Goal: Information Seeking & Learning: Check status

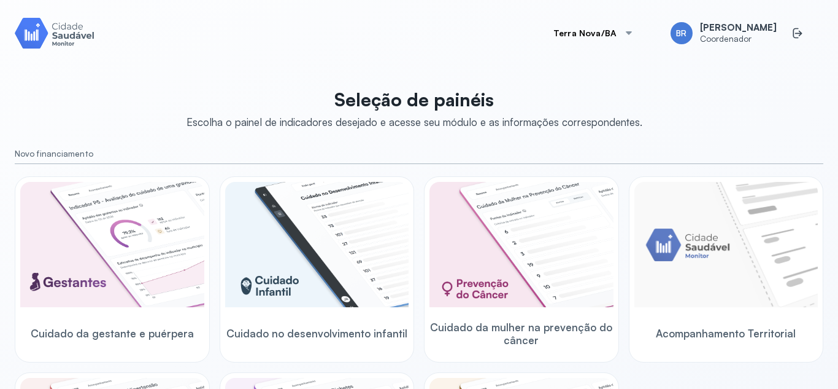
click at [593, 35] on button "Terra Nova/BA" at bounding box center [594, 33] width 110 height 25
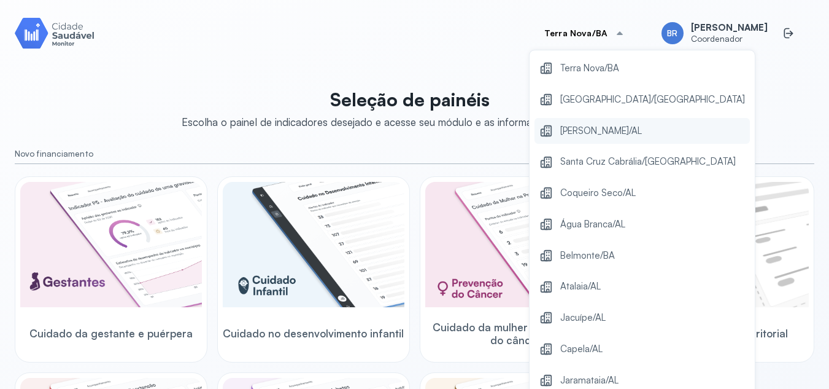
click at [609, 126] on span "Marechal Deodoro/AL" at bounding box center [601, 131] width 82 height 17
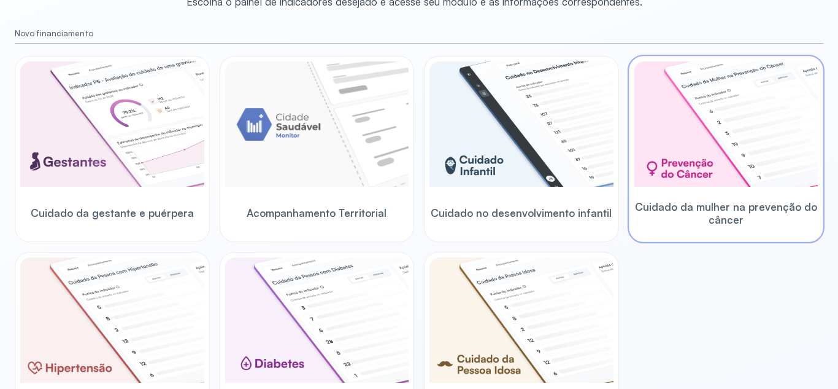
scroll to position [122, 0]
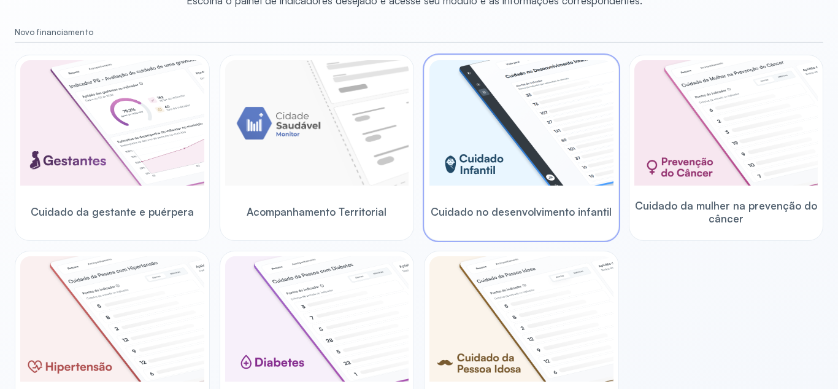
click at [540, 183] on img at bounding box center [522, 122] width 184 height 125
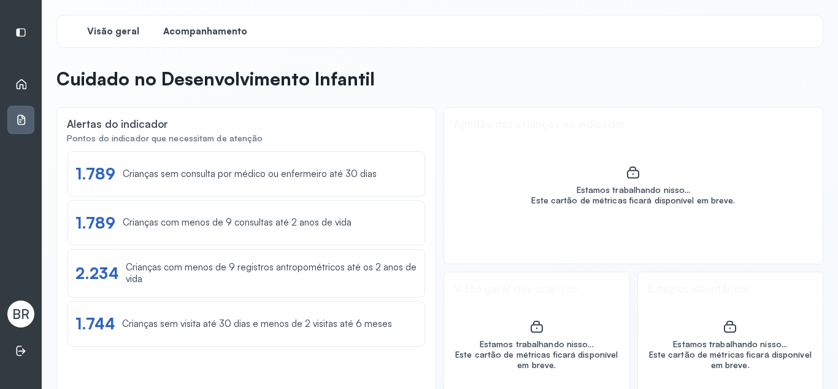
click at [191, 35] on span "Acompanhamento" at bounding box center [205, 32] width 84 height 12
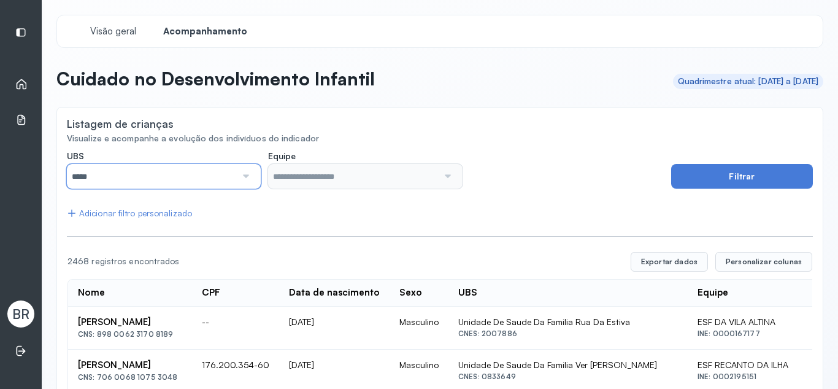
click at [200, 172] on input "*****" at bounding box center [151, 176] width 169 height 25
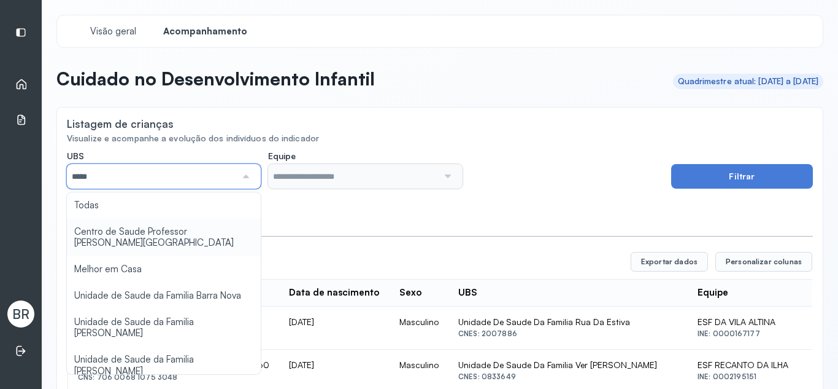
type input "*****"
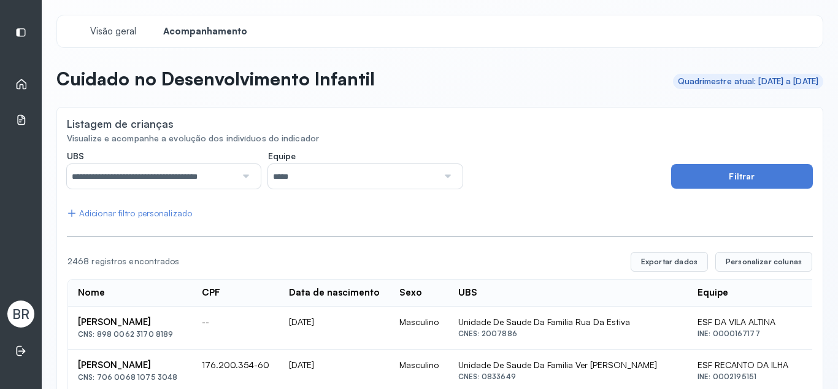
click at [312, 176] on input "*****" at bounding box center [352, 176] width 169 height 25
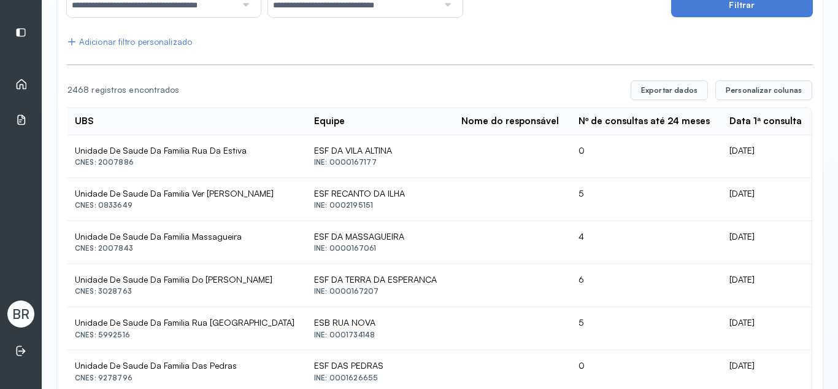
scroll to position [168, 0]
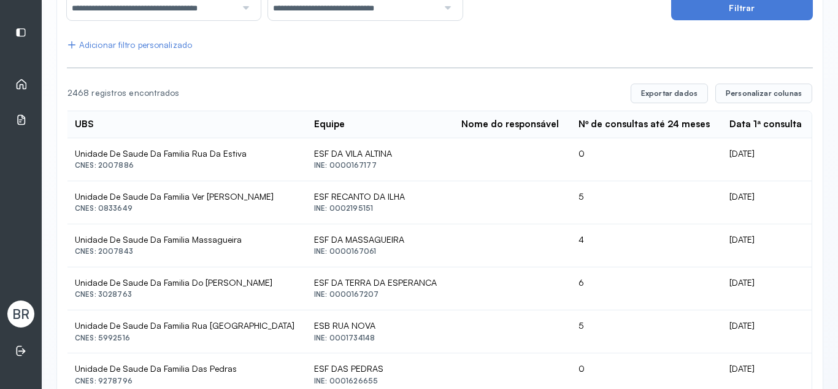
click at [30, 78] on div "Início" at bounding box center [20, 84] width 27 height 28
click at [24, 82] on icon at bounding box center [21, 84] width 12 height 12
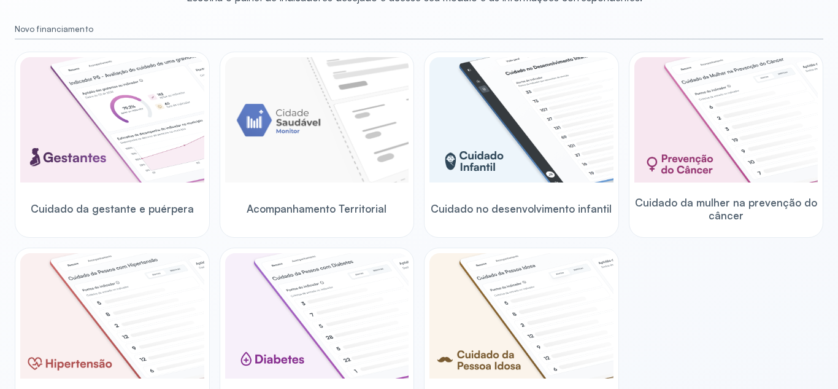
scroll to position [124, 0]
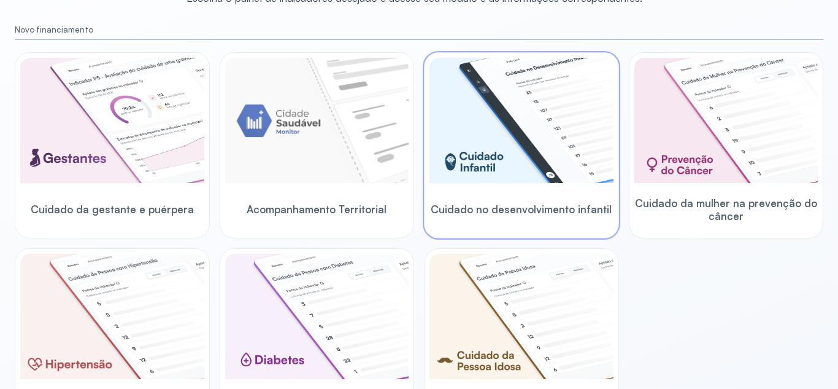
click at [522, 184] on div at bounding box center [522, 122] width 184 height 128
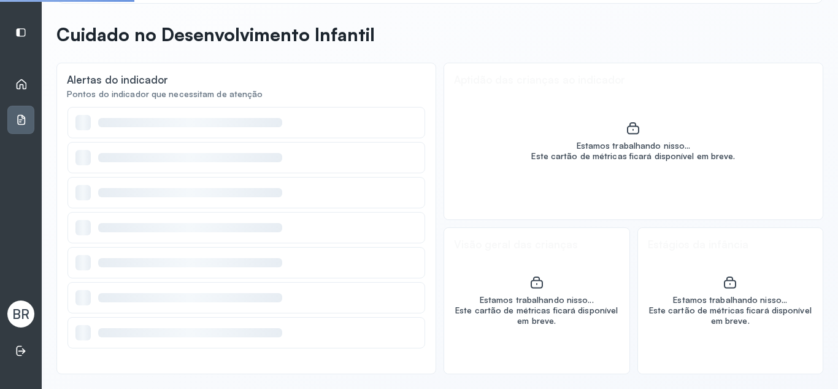
scroll to position [44, 0]
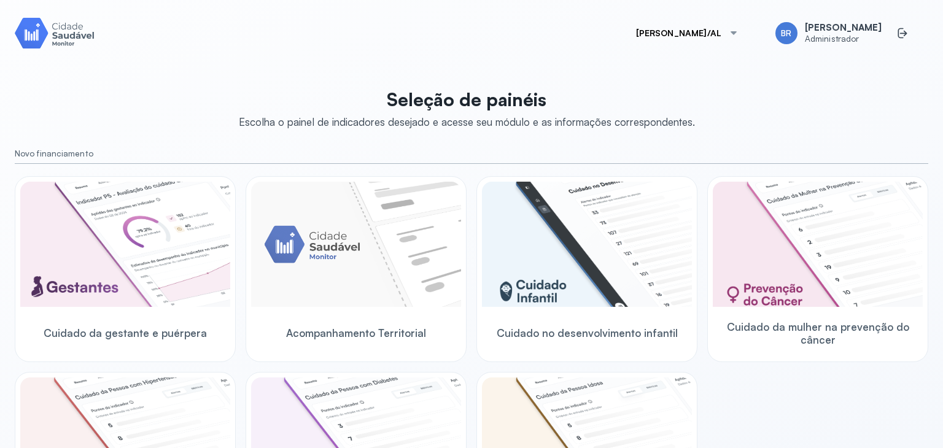
click at [654, 32] on button "Marechal Deodoro/AL" at bounding box center [687, 33] width 132 height 25
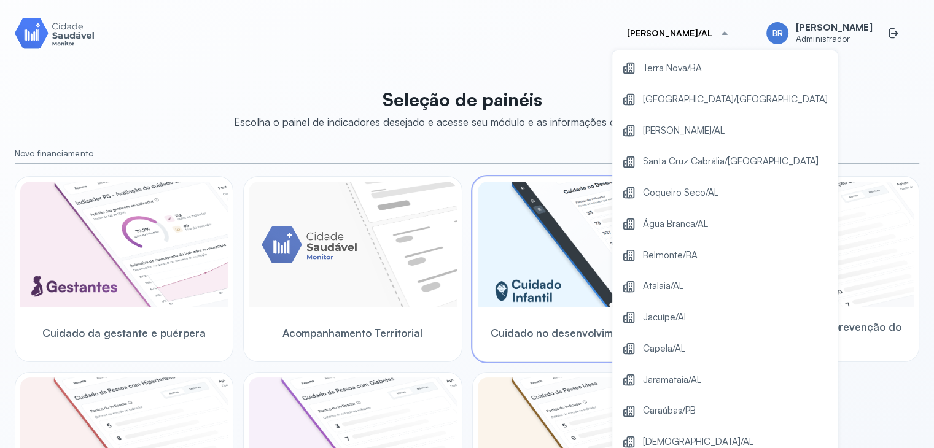
click at [663, 185] on span "Coqueiro Seco/AL" at bounding box center [680, 193] width 75 height 17
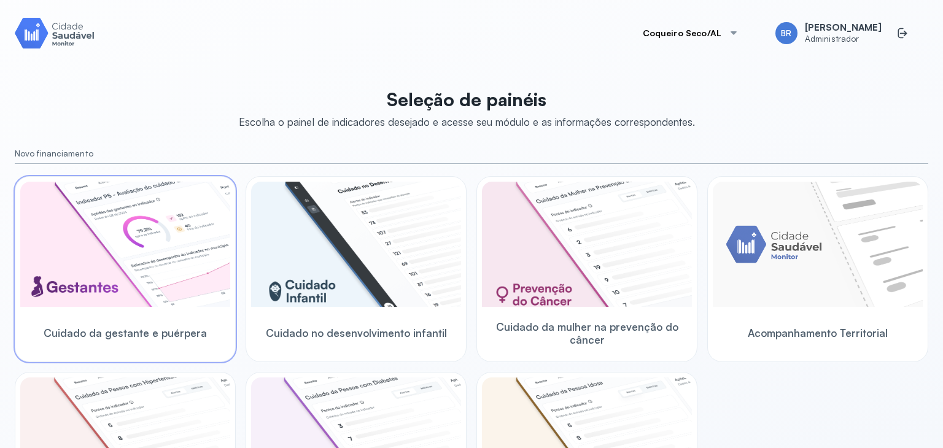
click at [148, 252] on img at bounding box center [125, 244] width 210 height 125
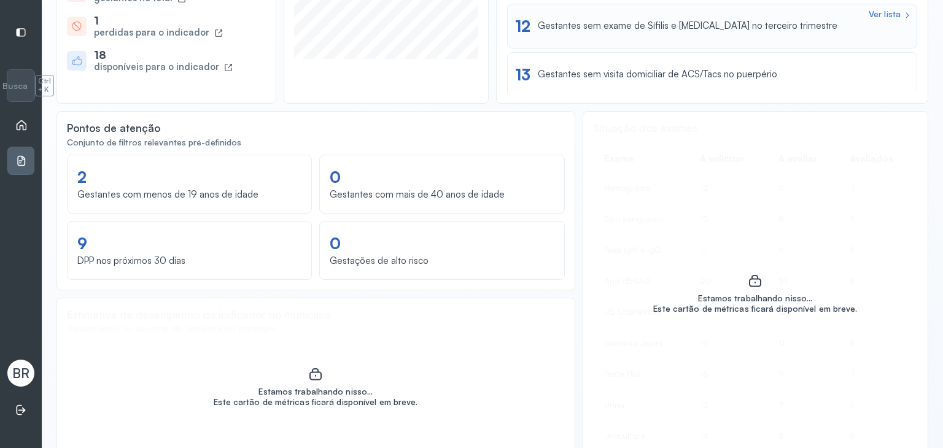
scroll to position [430, 0]
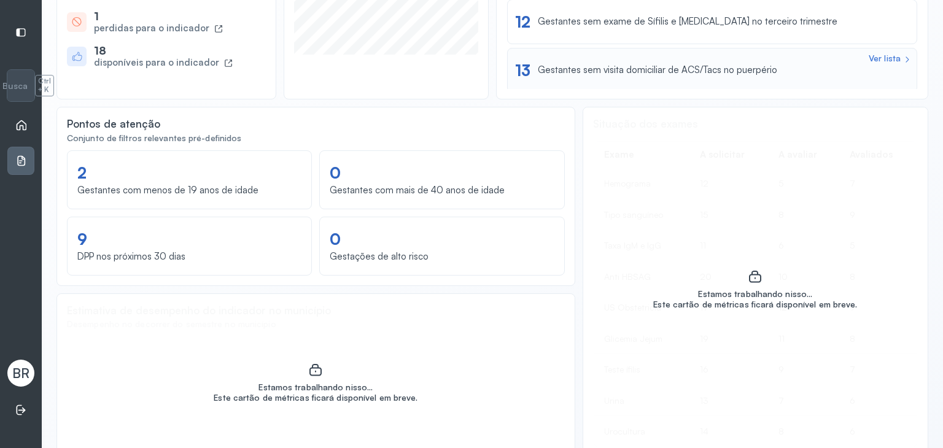
click at [581, 72] on div "Gestantes sem visita domiciliar de ACS/Tacs no puerpério" at bounding box center [657, 70] width 239 height 12
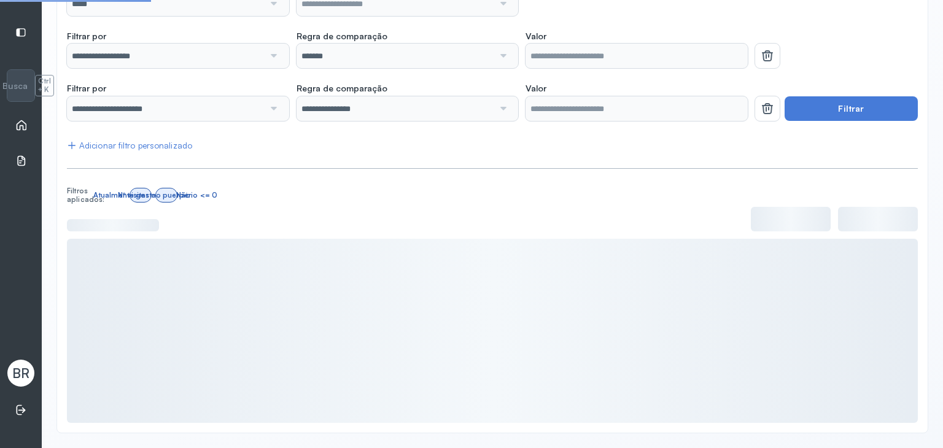
scroll to position [172, 0]
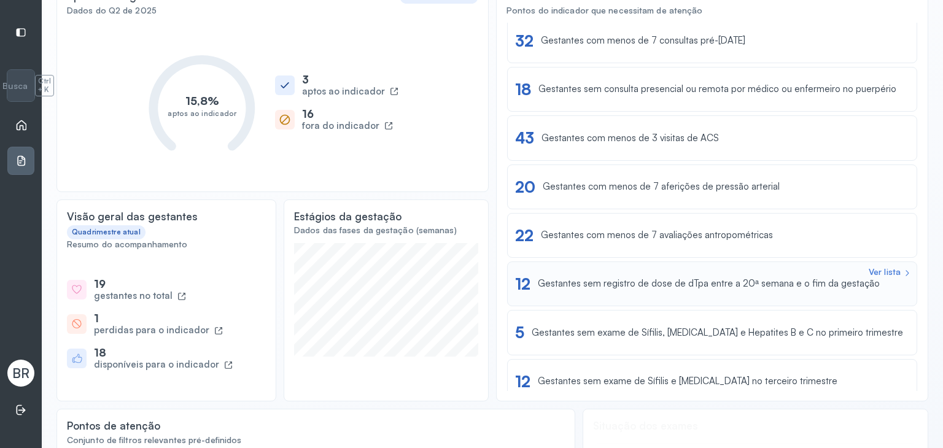
scroll to position [101, 0]
click at [673, 291] on div "Ver lista 12 Gestantes sem registro de dose de dTpa entre a 20ª semana e o fim …" at bounding box center [712, 285] width 394 height 19
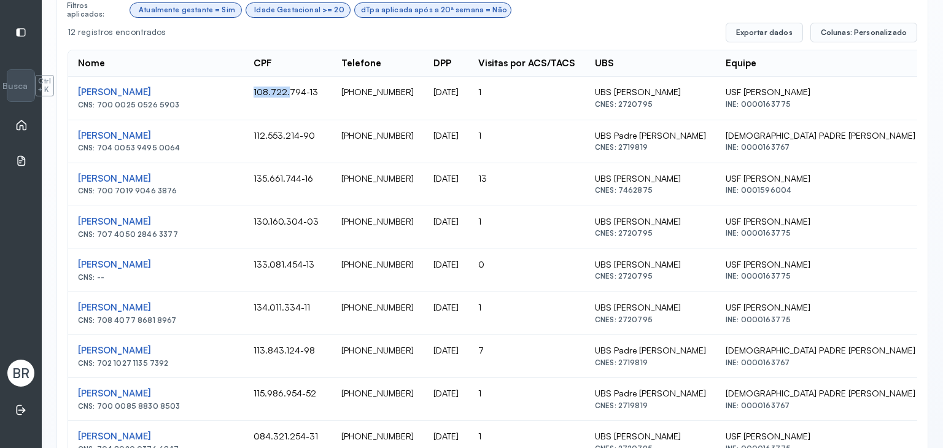
scroll to position [409, 0]
drag, startPoint x: 244, startPoint y: 91, endPoint x: 307, endPoint y: 97, distance: 62.8
click at [307, 97] on td "108.722.794-13" at bounding box center [288, 98] width 88 height 43
copy td "108.722.794-13"
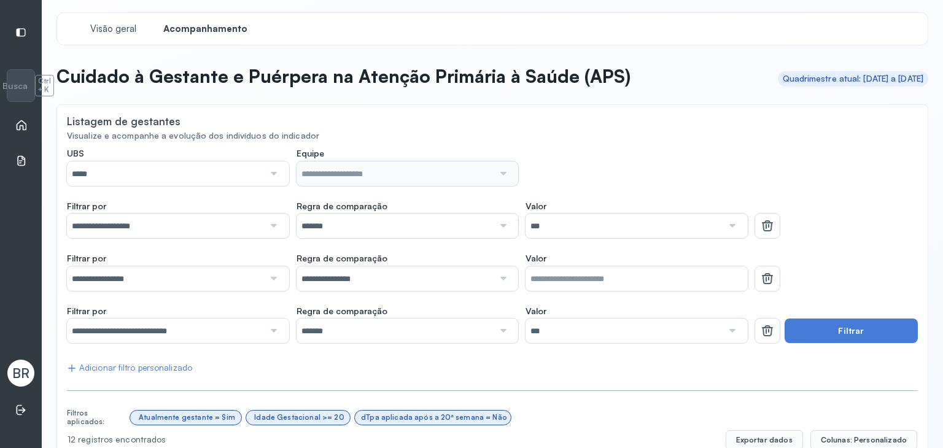
scroll to position [0, 0]
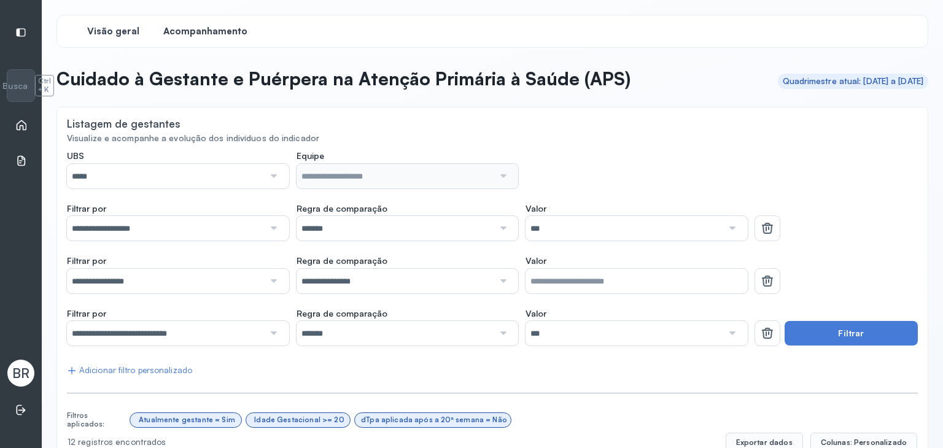
click at [104, 23] on div "Visão geral" at bounding box center [113, 31] width 92 height 22
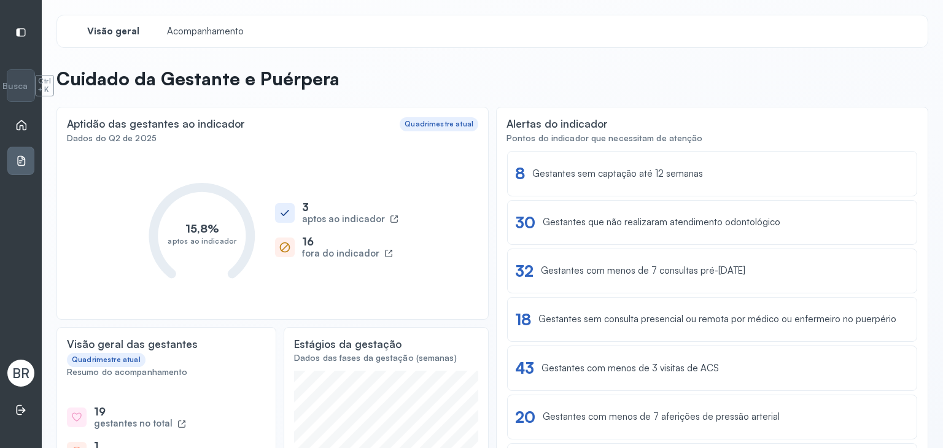
drag, startPoint x: 233, startPoint y: 48, endPoint x: 221, endPoint y: 40, distance: 14.6
click at [192, 15] on div "Visão geral Acompanhamento" at bounding box center [492, 31] width 872 height 33
click at [198, 28] on span "Acompanhamento" at bounding box center [205, 32] width 84 height 12
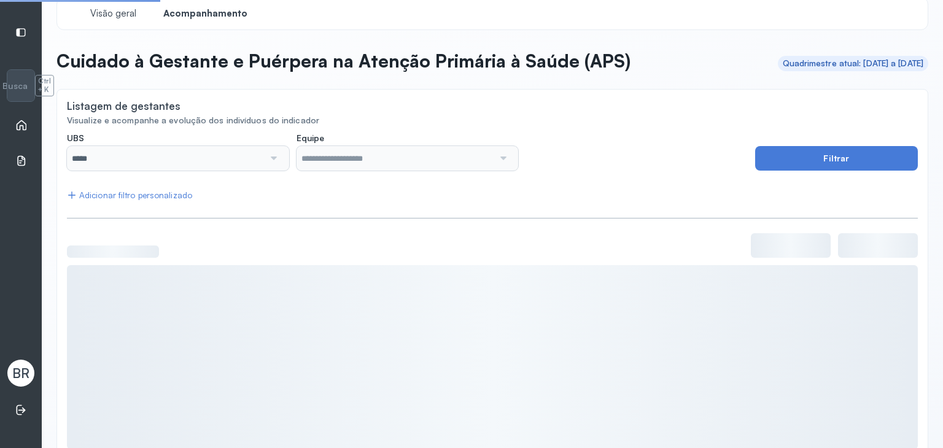
scroll to position [44, 0]
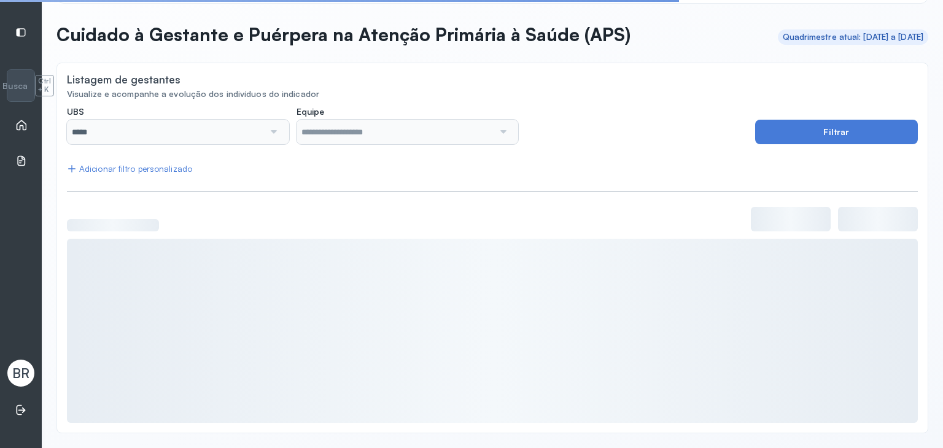
click at [790, 144] on div "UBS ***** Nenhuma opção encontrada Equipe Nenhuma opção encontrada Filtrar Adic…" at bounding box center [492, 264] width 851 height 316
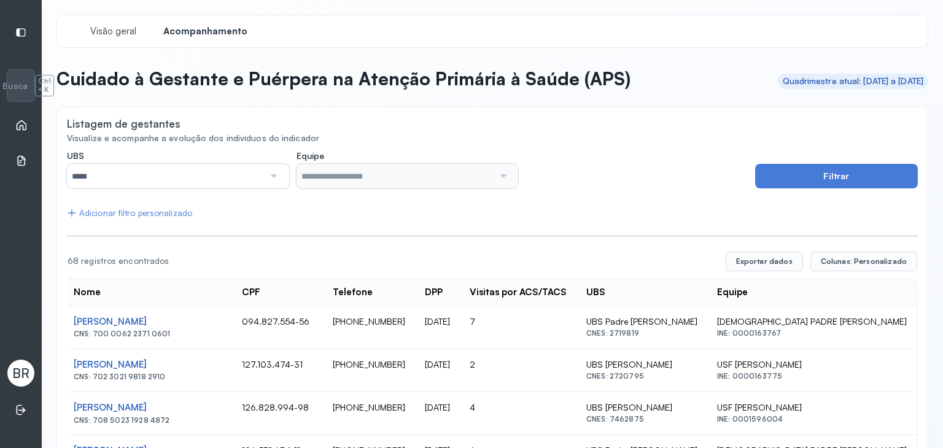
scroll to position [0, 0]
click at [835, 268] on button "Colunas: Personalizado" at bounding box center [863, 262] width 107 height 20
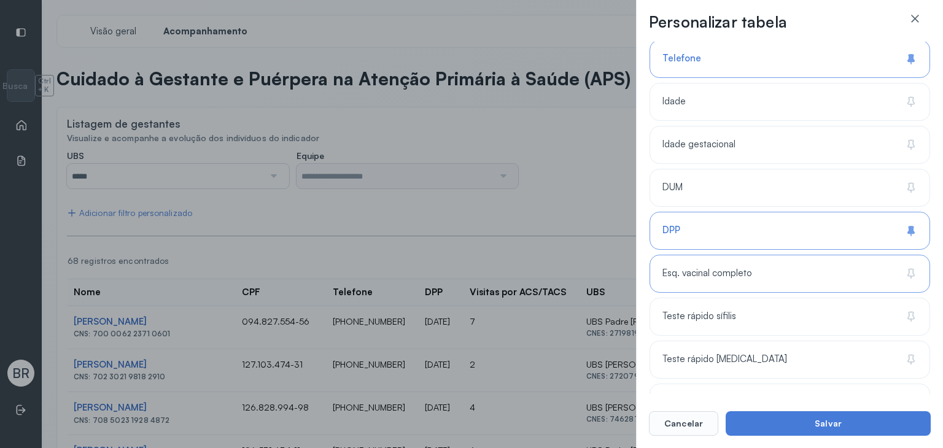
scroll to position [244, 0]
click at [747, 277] on div "Esq. vacinal completo" at bounding box center [789, 272] width 280 height 38
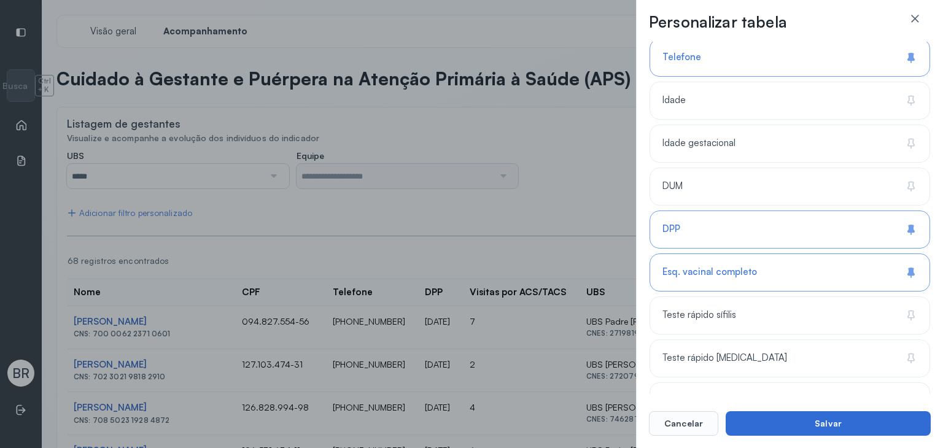
drag, startPoint x: 802, startPoint y: 440, endPoint x: 798, endPoint y: 433, distance: 8.0
click at [802, 438] on div "**********" at bounding box center [789, 224] width 307 height 448
click at [797, 433] on button "Salvar" at bounding box center [827, 423] width 205 height 25
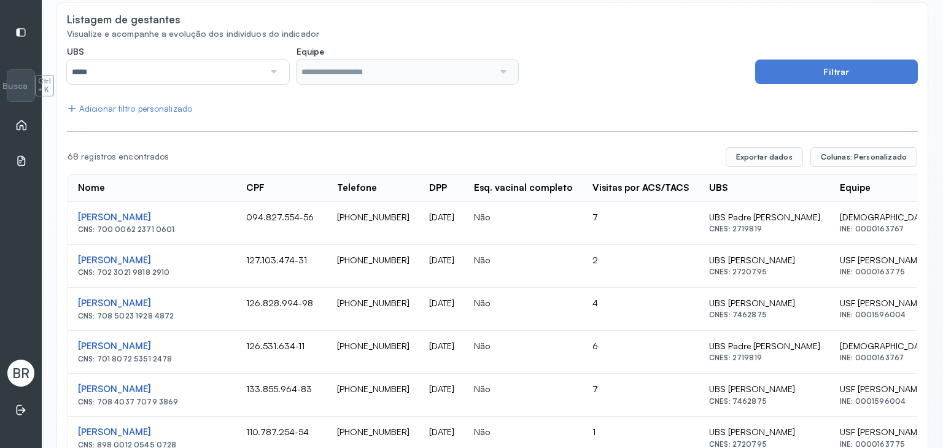
scroll to position [105, 0]
drag, startPoint x: 507, startPoint y: 182, endPoint x: 600, endPoint y: 192, distance: 93.8
click at [582, 192] on th "Esq. vacinal completo" at bounding box center [523, 187] width 118 height 27
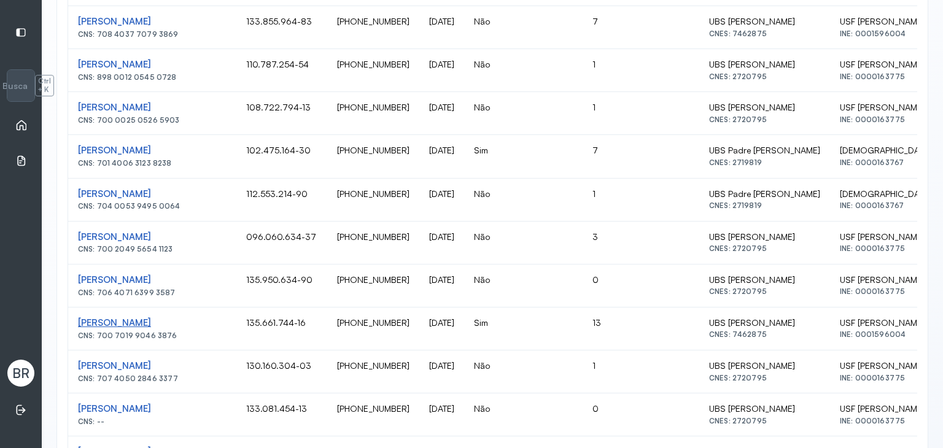
scroll to position [473, 0]
drag, startPoint x: 259, startPoint y: 148, endPoint x: 324, endPoint y: 153, distance: 65.2
click at [327, 153] on td "102.475.164-30" at bounding box center [281, 155] width 91 height 43
copy td "102.475.164-30"
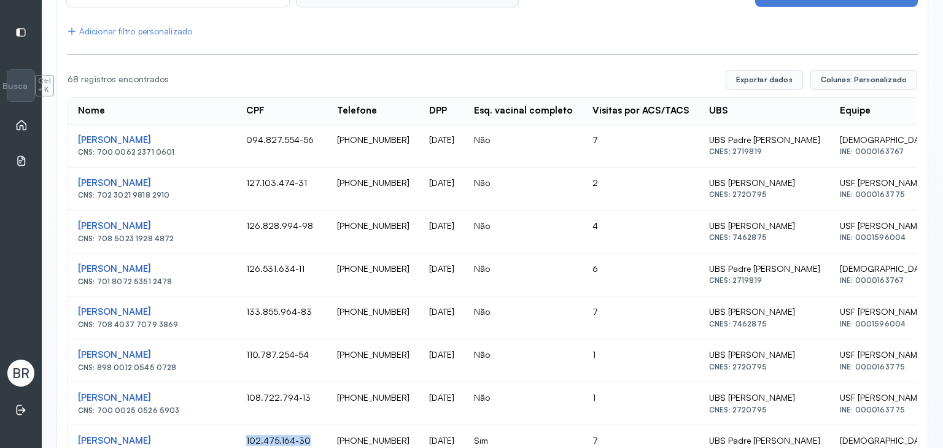
scroll to position [182, 0]
